Goal: Find specific page/section

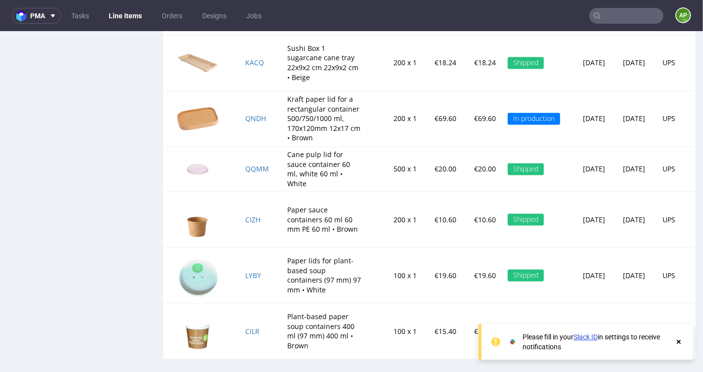
scroll to position [1684, 0]
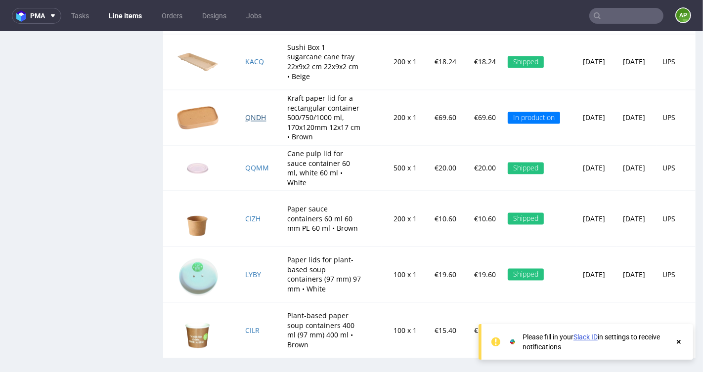
click at [250, 116] on span "QNDH" at bounding box center [256, 116] width 21 height 9
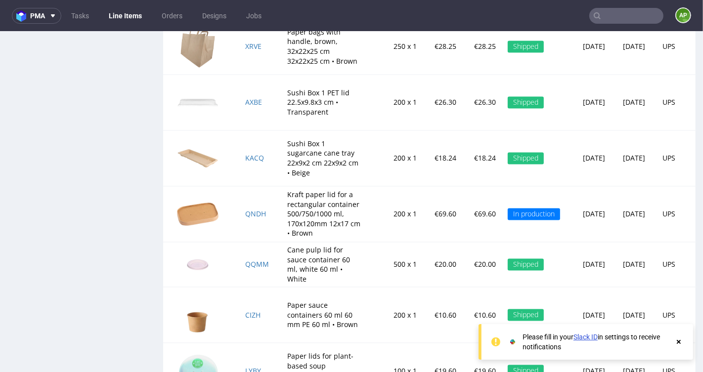
scroll to position [1585, 0]
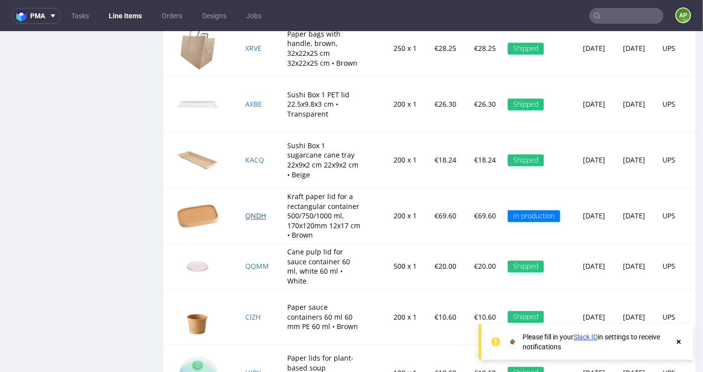
click at [253, 211] on span "QNDH" at bounding box center [256, 215] width 21 height 9
click at [247, 216] on span "QNDH" at bounding box center [256, 215] width 21 height 9
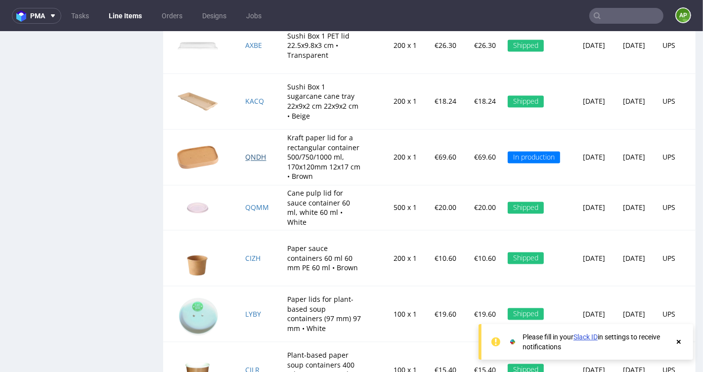
scroll to position [1684, 0]
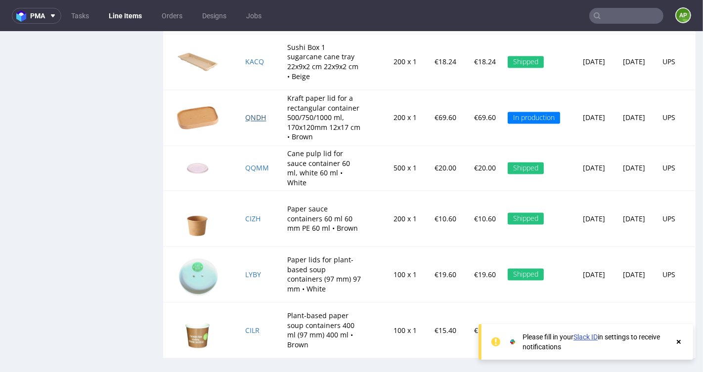
click at [251, 113] on span "QNDH" at bounding box center [256, 116] width 21 height 9
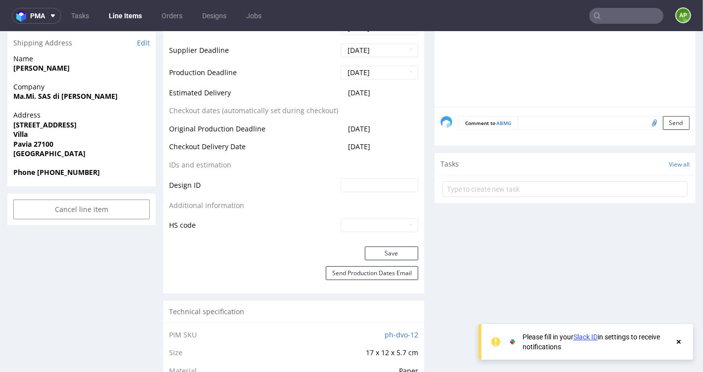
scroll to position [456, 0]
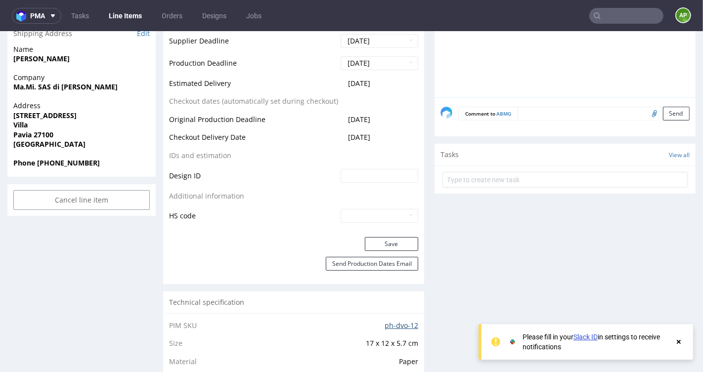
click at [390, 326] on link "ph-dvo-12" at bounding box center [402, 324] width 34 height 9
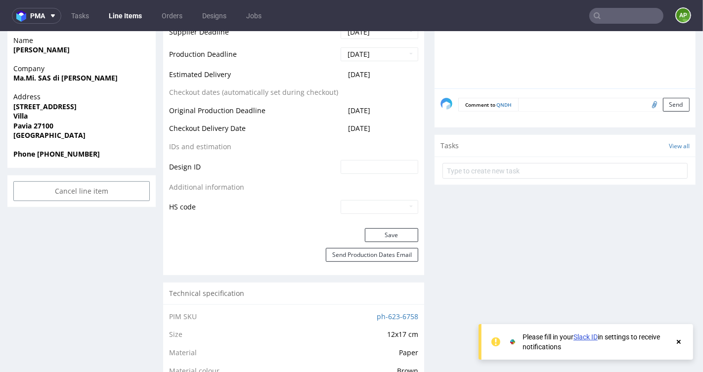
scroll to position [464, 0]
click at [380, 312] on link "ph-623-6758" at bounding box center [398, 316] width 42 height 9
